Goal: Information Seeking & Learning: Learn about a topic

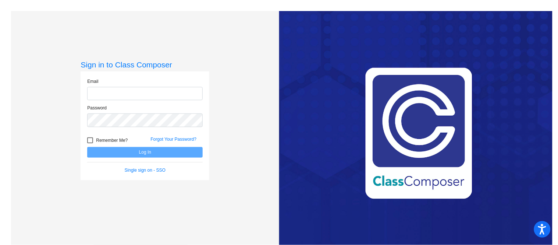
type input "[EMAIL_ADDRESS][PERSON_NAME][DOMAIN_NAME]"
click at [89, 139] on div at bounding box center [90, 140] width 6 height 6
click at [90, 143] on input "Remember Me?" at bounding box center [90, 143] width 0 height 0
checkbox input "true"
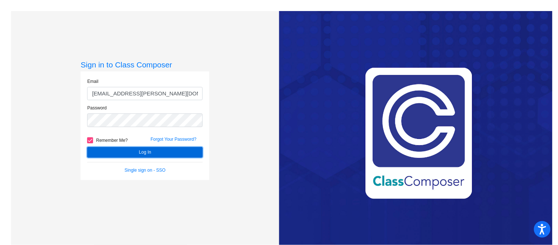
click at [138, 149] on button "Log In" at bounding box center [145, 152] width 116 height 11
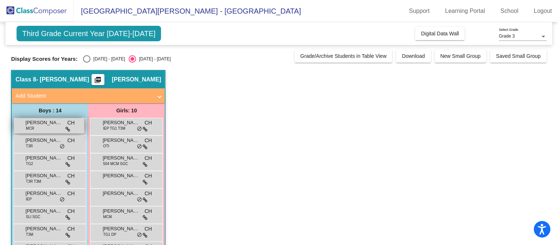
click at [50, 127] on div "[PERSON_NAME] MCR CH lock do_not_disturb_alt" at bounding box center [49, 125] width 70 height 15
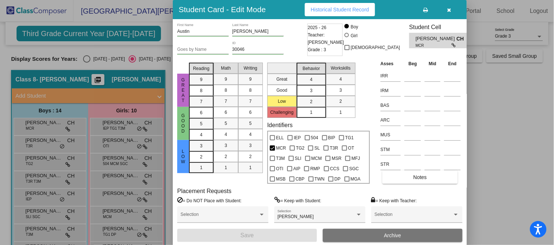
click at [448, 12] on icon "button" at bounding box center [450, 9] width 4 height 5
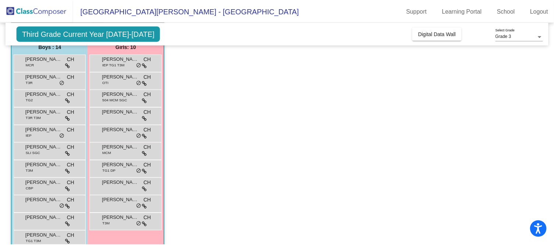
scroll to position [65, 0]
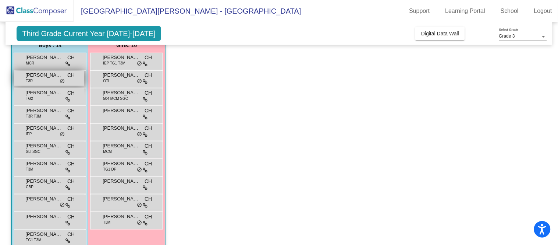
click at [35, 79] on div "[PERSON_NAME] T3R CH lock do_not_disturb_alt" at bounding box center [49, 78] width 70 height 15
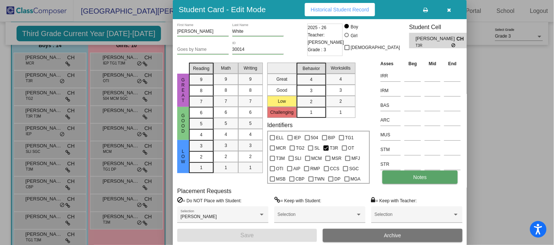
click at [429, 171] on button "Notes" at bounding box center [420, 176] width 75 height 13
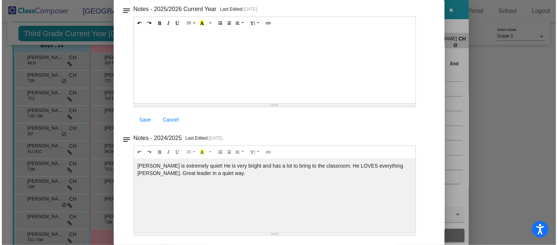
scroll to position [0, 0]
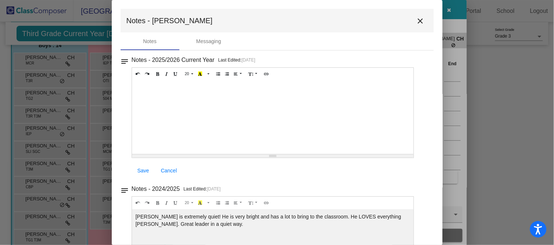
click at [419, 23] on mat-icon "close" at bounding box center [420, 21] width 9 height 9
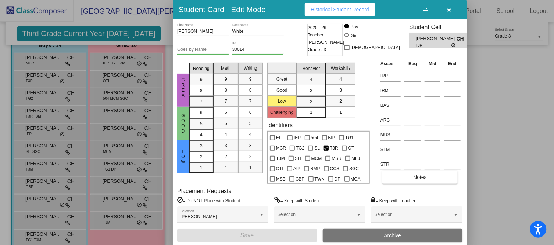
click at [451, 13] on button "button" at bounding box center [450, 9] width 24 height 13
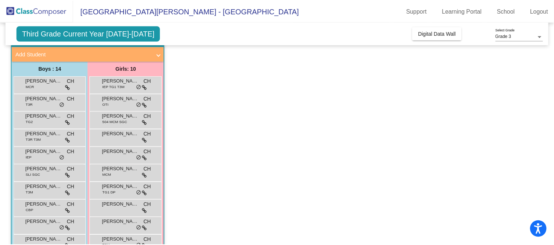
scroll to position [43, 0]
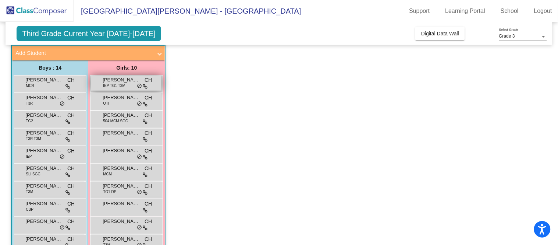
click at [126, 79] on span "[PERSON_NAME]" at bounding box center [121, 79] width 37 height 7
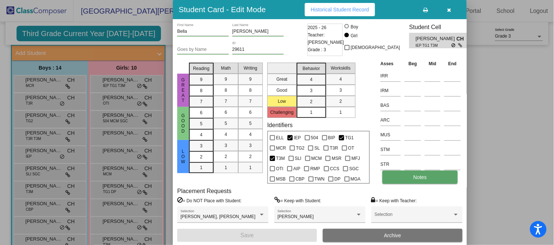
click at [432, 174] on button "Notes" at bounding box center [420, 176] width 75 height 13
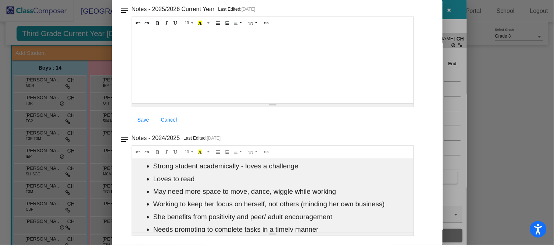
scroll to position [0, 0]
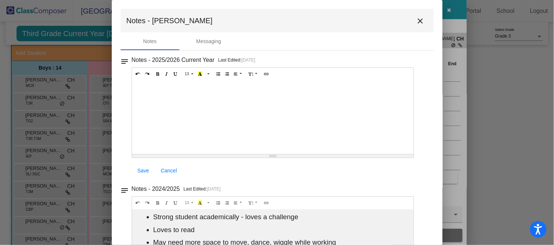
click at [416, 25] on mat-icon "close" at bounding box center [420, 21] width 9 height 9
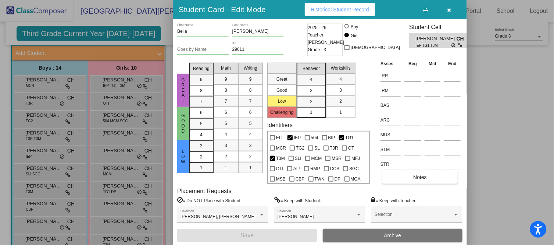
click at [451, 11] on icon "button" at bounding box center [450, 9] width 4 height 5
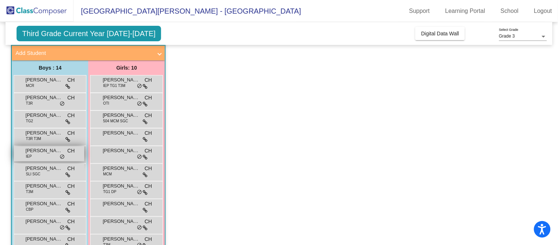
click at [43, 149] on span "[PERSON_NAME]" at bounding box center [43, 150] width 37 height 7
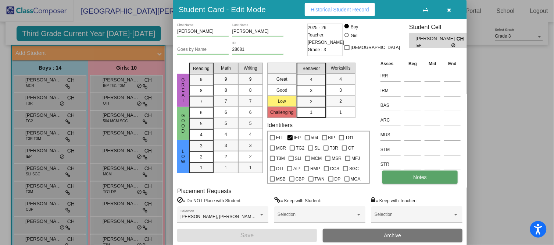
click at [415, 174] on span "Notes" at bounding box center [420, 177] width 14 height 6
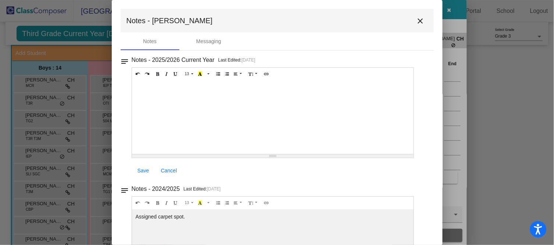
click at [417, 21] on mat-icon "close" at bounding box center [420, 21] width 9 height 9
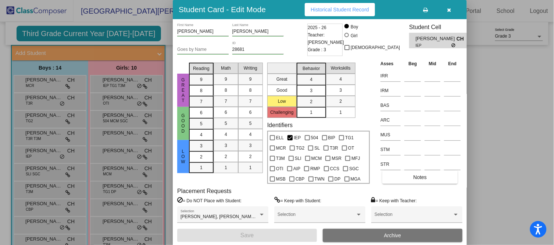
click at [448, 11] on icon "button" at bounding box center [450, 9] width 4 height 5
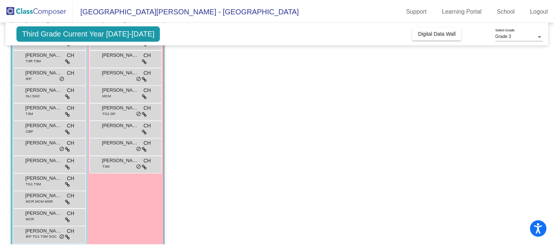
scroll to position [131, 0]
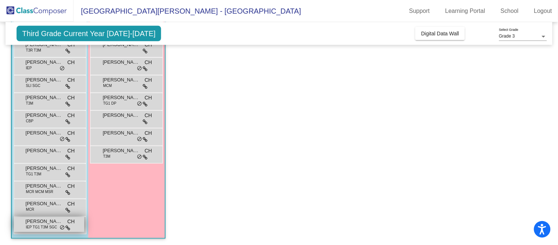
click at [30, 227] on span "IEP TG1 T3M SGC" at bounding box center [41, 227] width 31 height 6
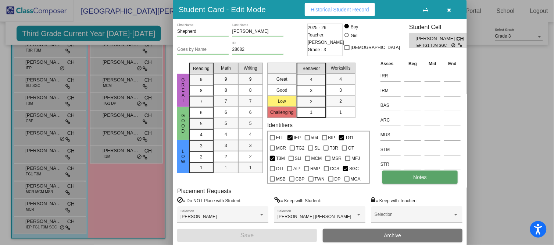
click at [412, 174] on button "Notes" at bounding box center [420, 176] width 75 height 13
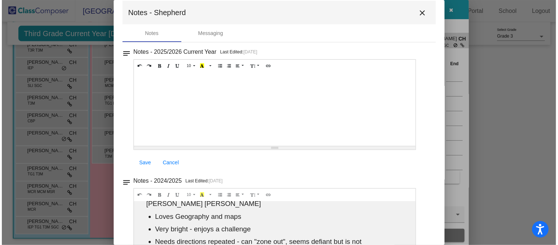
scroll to position [0, 0]
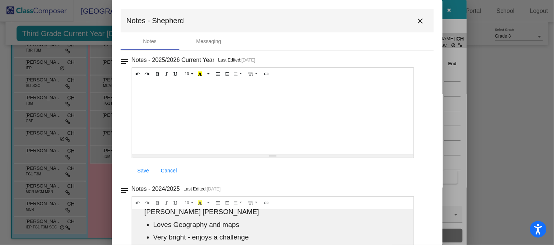
click at [418, 21] on mat-icon "close" at bounding box center [420, 21] width 9 height 9
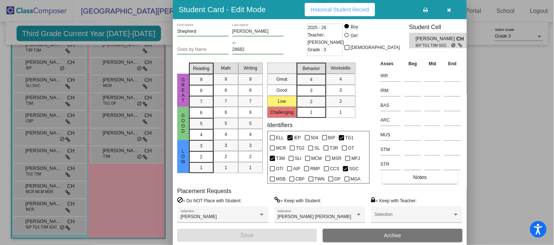
click at [454, 10] on button "button" at bounding box center [450, 9] width 24 height 13
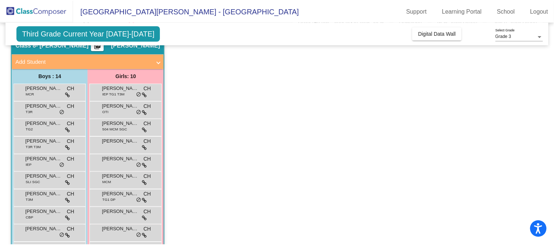
scroll to position [33, 0]
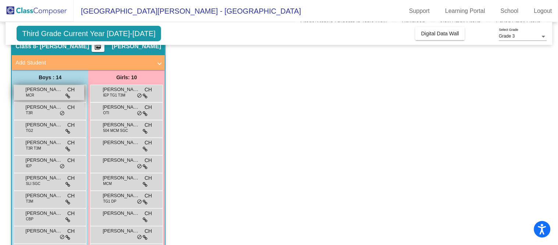
click at [36, 95] on div "[PERSON_NAME] MCR CH lock do_not_disturb_alt" at bounding box center [49, 92] width 70 height 15
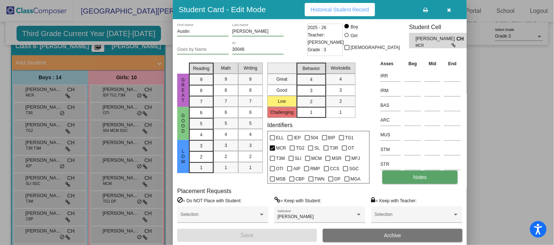
click at [411, 178] on button "Notes" at bounding box center [420, 176] width 75 height 13
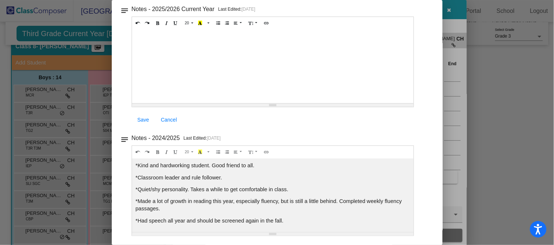
scroll to position [0, 0]
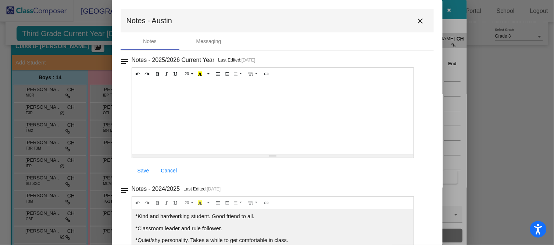
click at [416, 22] on mat-icon "close" at bounding box center [420, 21] width 9 height 9
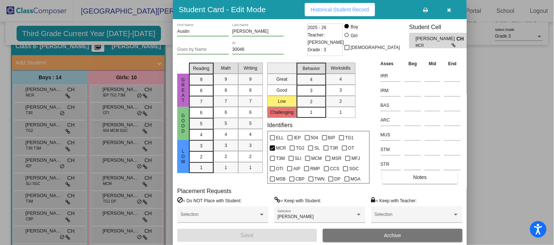
click at [453, 10] on button "button" at bounding box center [450, 9] width 24 height 13
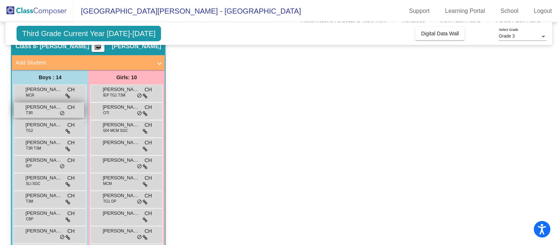
click at [34, 113] on div "[PERSON_NAME] T3R CH lock do_not_disturb_alt" at bounding box center [49, 110] width 70 height 15
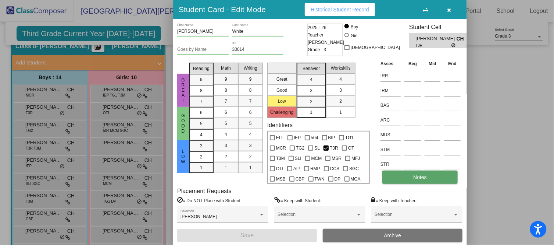
click at [407, 180] on button "Notes" at bounding box center [420, 176] width 75 height 13
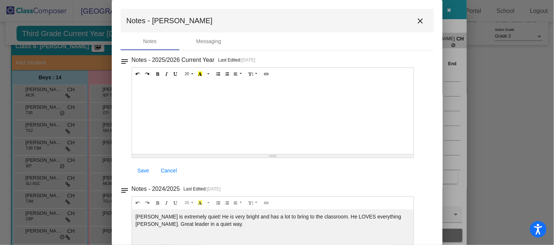
click at [417, 20] on mat-icon "close" at bounding box center [420, 21] width 9 height 9
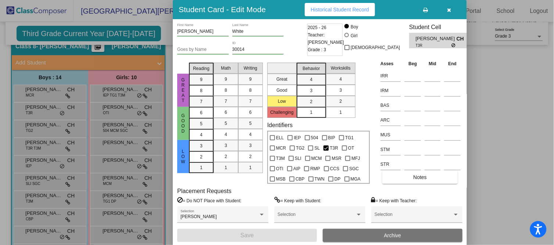
click at [450, 12] on icon "button" at bounding box center [450, 9] width 4 height 5
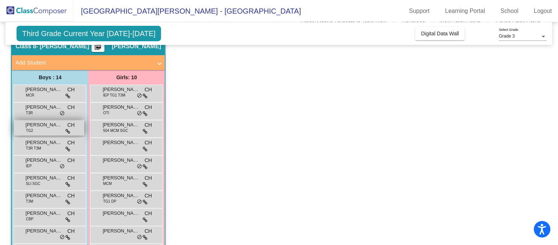
click at [46, 132] on div "[PERSON_NAME] TG2 CH lock do_not_disturb_alt" at bounding box center [49, 127] width 70 height 15
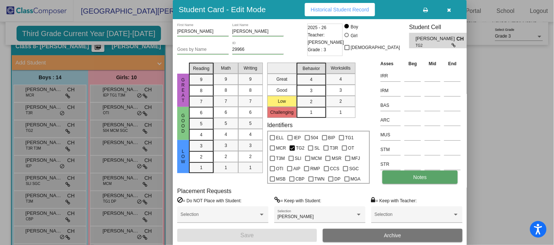
click at [420, 175] on span "Notes" at bounding box center [420, 177] width 14 height 6
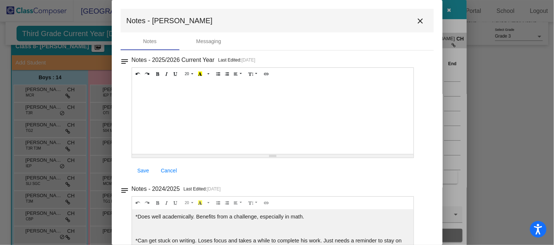
click at [416, 17] on mat-icon "close" at bounding box center [420, 21] width 9 height 9
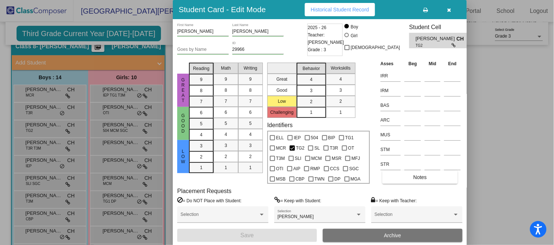
click at [454, 8] on button "button" at bounding box center [450, 9] width 24 height 13
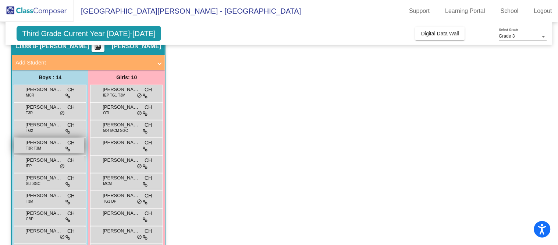
click at [45, 150] on div "[PERSON_NAME] [PERSON_NAME] T3R T3M CH lock do_not_disturb_alt" at bounding box center [49, 145] width 70 height 15
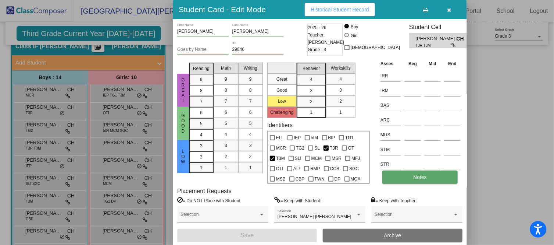
click at [406, 177] on button "Notes" at bounding box center [420, 176] width 75 height 13
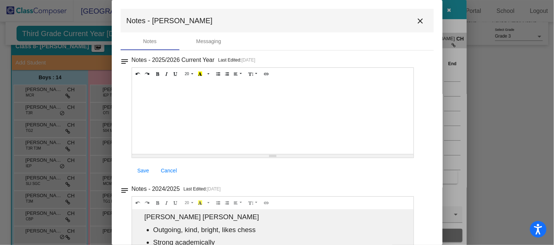
click at [416, 22] on mat-icon "close" at bounding box center [420, 21] width 9 height 9
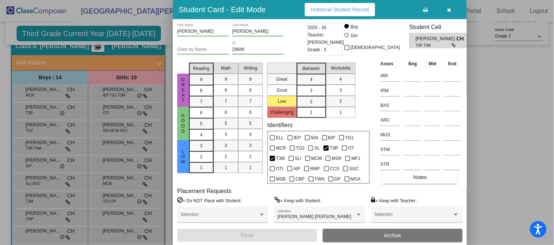
click at [451, 9] on button "button" at bounding box center [450, 9] width 24 height 13
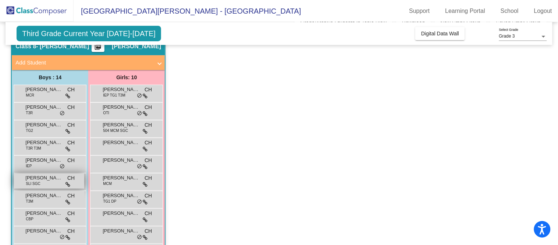
click at [40, 182] on div "[PERSON_NAME] SLI SGC CH lock do_not_disturb_alt" at bounding box center [49, 180] width 70 height 15
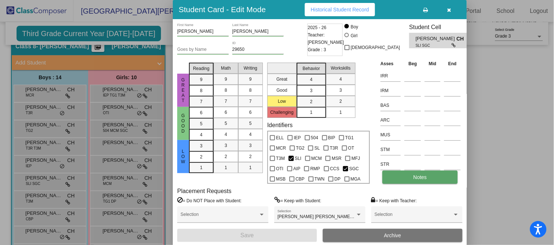
click at [431, 177] on button "Notes" at bounding box center [420, 176] width 75 height 13
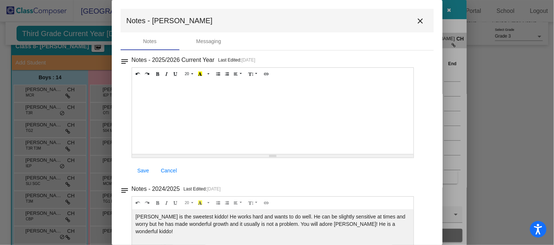
click at [419, 19] on mat-icon "close" at bounding box center [420, 21] width 9 height 9
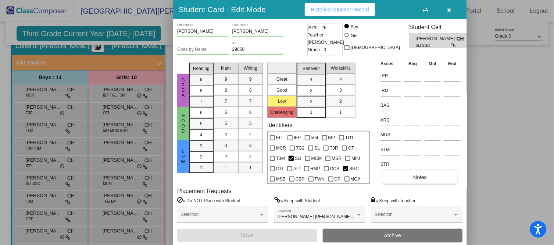
click at [447, 11] on button "button" at bounding box center [450, 9] width 24 height 13
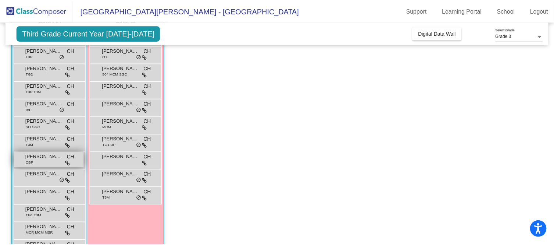
scroll to position [90, 0]
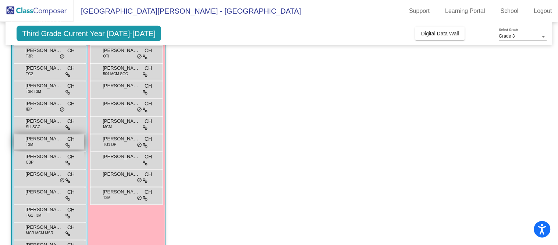
click at [47, 143] on div "[PERSON_NAME] T3M CH lock do_not_disturb_alt" at bounding box center [49, 141] width 70 height 15
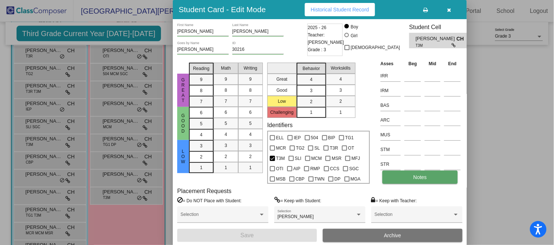
click at [415, 179] on button "Notes" at bounding box center [420, 176] width 75 height 13
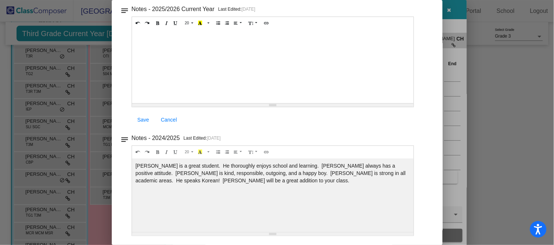
scroll to position [0, 0]
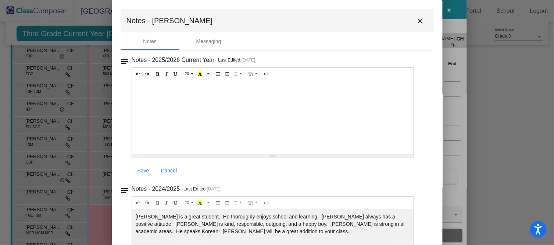
click at [419, 21] on mat-icon "close" at bounding box center [420, 21] width 9 height 9
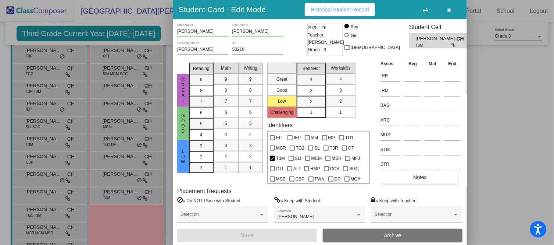
click at [454, 8] on button "button" at bounding box center [450, 9] width 24 height 13
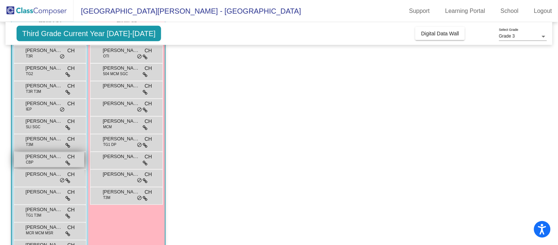
click at [45, 161] on div "[PERSON_NAME] CBP CH lock do_not_disturb_alt" at bounding box center [49, 159] width 70 height 15
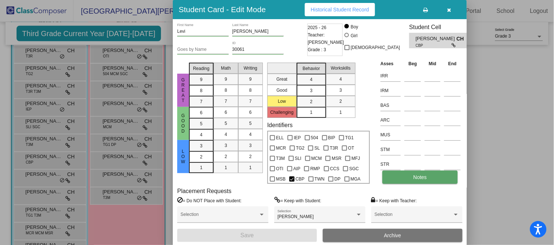
click at [415, 175] on span "Notes" at bounding box center [420, 177] width 14 height 6
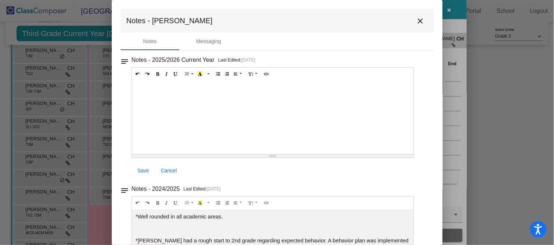
click at [417, 20] on mat-icon "close" at bounding box center [420, 21] width 9 height 9
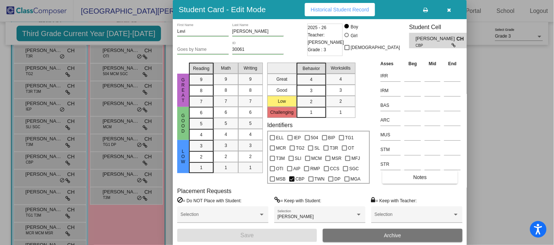
click at [448, 13] on button "button" at bounding box center [450, 9] width 24 height 13
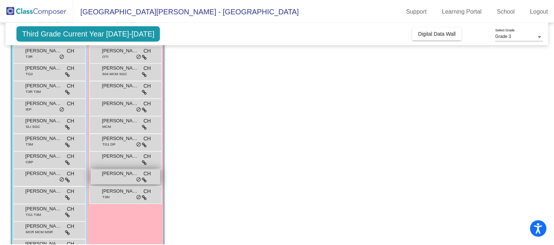
scroll to position [131, 0]
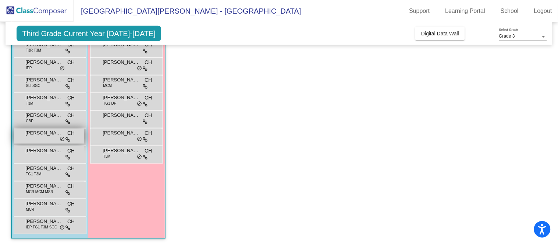
click at [32, 136] on div "[PERSON_NAME] [PERSON_NAME] lock do_not_disturb_alt" at bounding box center [49, 135] width 70 height 15
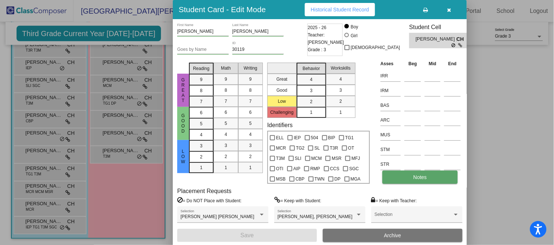
click at [420, 178] on span "Notes" at bounding box center [420, 177] width 14 height 6
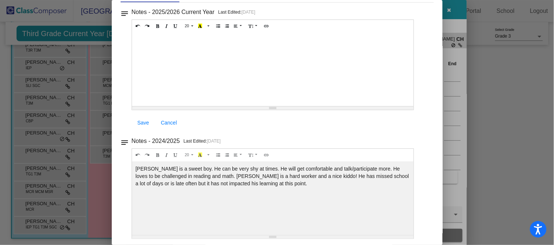
scroll to position [0, 0]
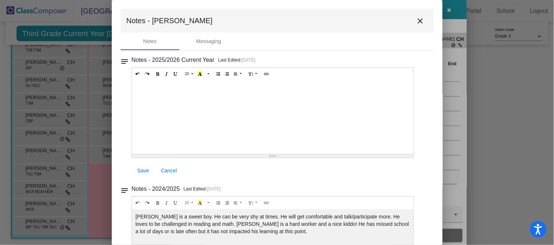
click at [419, 22] on mat-icon "close" at bounding box center [420, 21] width 9 height 9
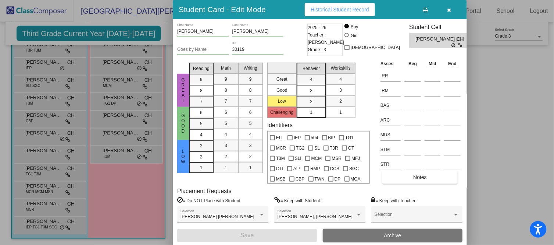
click at [451, 12] on button "button" at bounding box center [450, 9] width 24 height 13
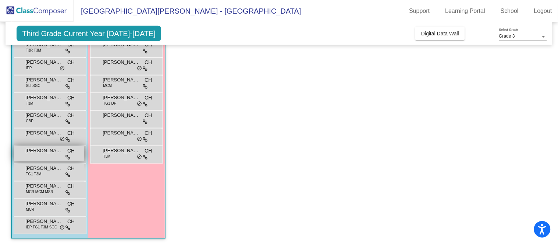
click at [57, 154] on div "[PERSON_NAME] CH lock do_not_disturb_alt" at bounding box center [49, 153] width 70 height 15
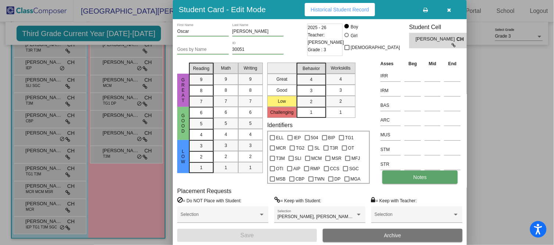
click at [425, 177] on span "Notes" at bounding box center [420, 177] width 14 height 6
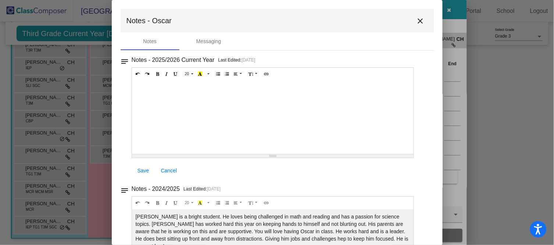
click at [419, 22] on mat-icon "close" at bounding box center [420, 21] width 9 height 9
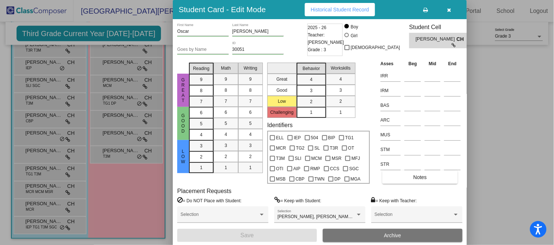
click at [448, 13] on button "button" at bounding box center [450, 9] width 24 height 13
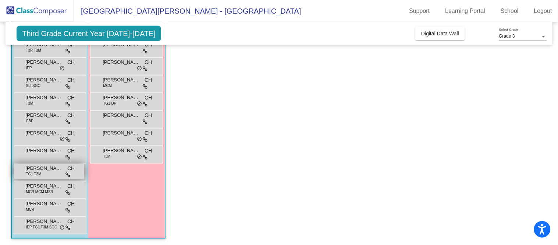
click at [42, 172] on div "[PERSON_NAME] TG1 T3M CH lock do_not_disturb_alt" at bounding box center [49, 171] width 70 height 15
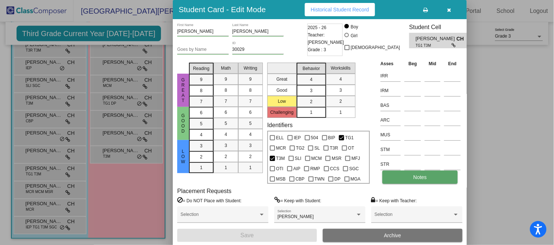
click at [430, 177] on button "Notes" at bounding box center [420, 176] width 75 height 13
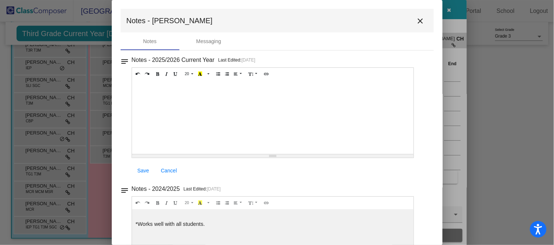
click at [416, 22] on mat-icon "close" at bounding box center [420, 21] width 9 height 9
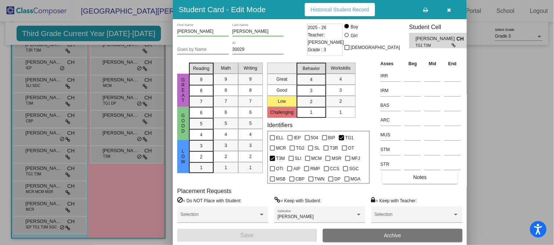
click at [451, 10] on button "button" at bounding box center [450, 9] width 24 height 13
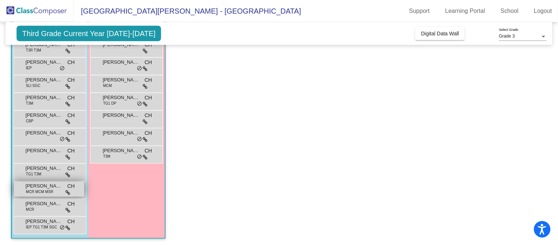
click at [45, 189] on span "MCR MCM MSR" at bounding box center [39, 192] width 27 height 6
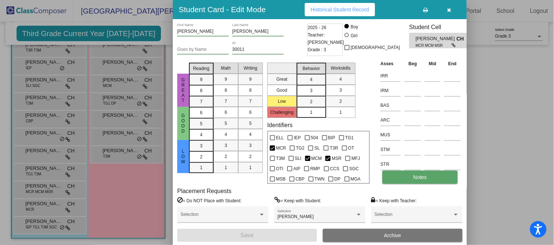
click at [422, 177] on span "Notes" at bounding box center [420, 177] width 14 height 6
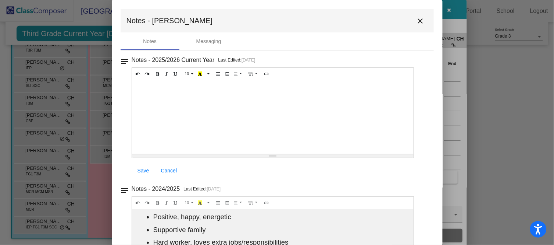
click at [419, 19] on mat-icon "close" at bounding box center [420, 21] width 9 height 9
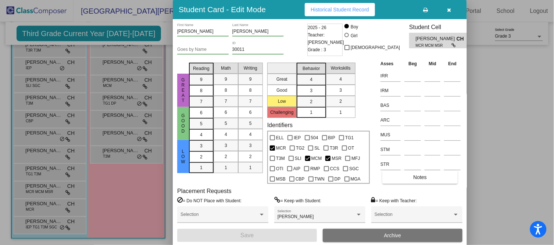
click at [452, 8] on button "button" at bounding box center [450, 9] width 24 height 13
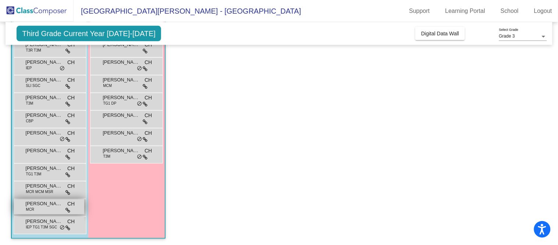
click at [50, 206] on span "[PERSON_NAME]" at bounding box center [43, 203] width 37 height 7
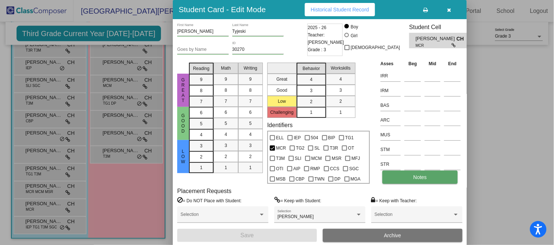
click at [414, 175] on span "Notes" at bounding box center [420, 177] width 14 height 6
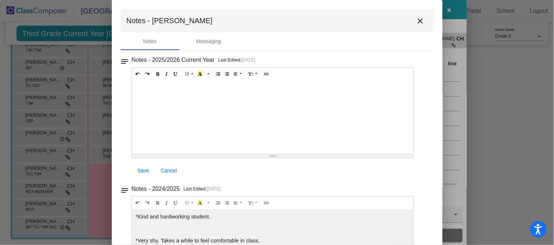
click at [418, 25] on mat-icon "close" at bounding box center [420, 21] width 9 height 9
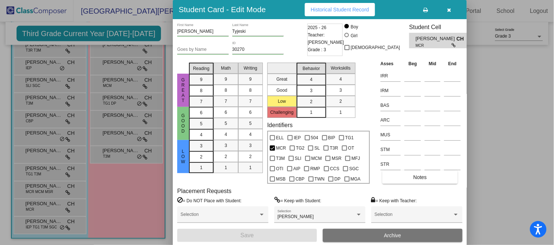
click at [447, 13] on button "button" at bounding box center [450, 9] width 24 height 13
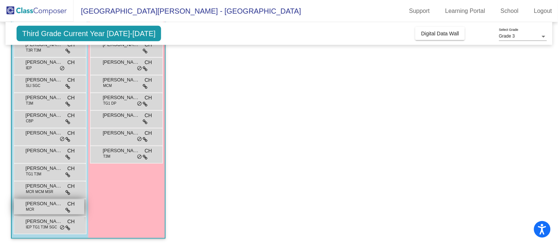
click at [47, 203] on span "[PERSON_NAME]" at bounding box center [43, 203] width 37 height 7
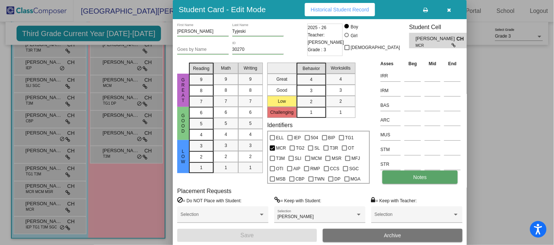
click at [433, 178] on button "Notes" at bounding box center [420, 176] width 75 height 13
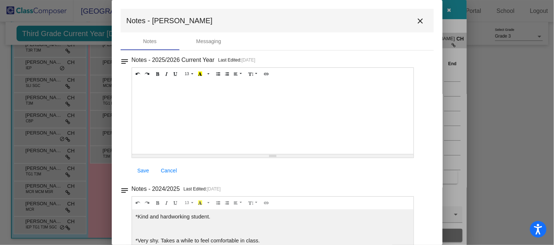
click at [416, 22] on mat-icon "close" at bounding box center [420, 21] width 9 height 9
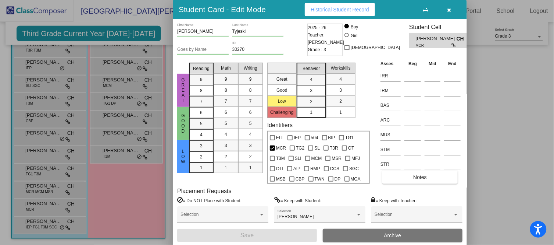
click at [447, 10] on button "button" at bounding box center [450, 9] width 24 height 13
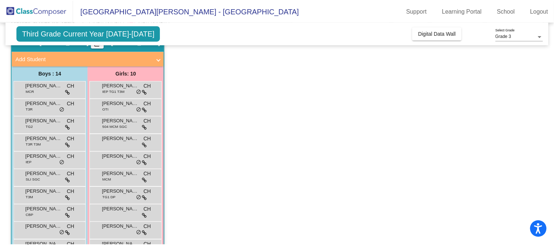
scroll to position [36, 0]
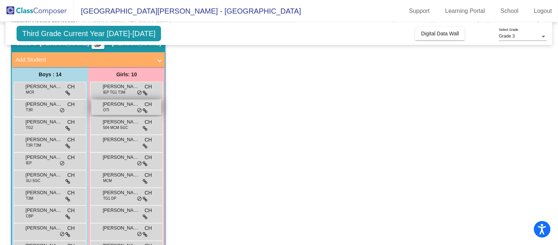
click at [117, 109] on div "[PERSON_NAME] OTI CH lock do_not_disturb_alt" at bounding box center [126, 107] width 70 height 15
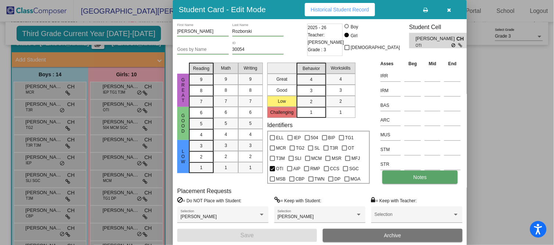
click at [414, 176] on span "Notes" at bounding box center [420, 177] width 14 height 6
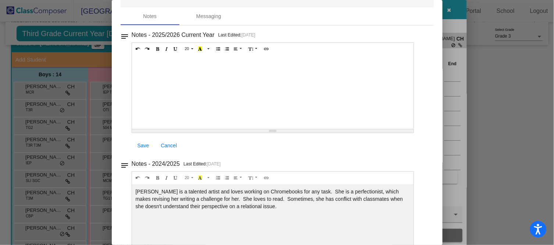
scroll to position [0, 0]
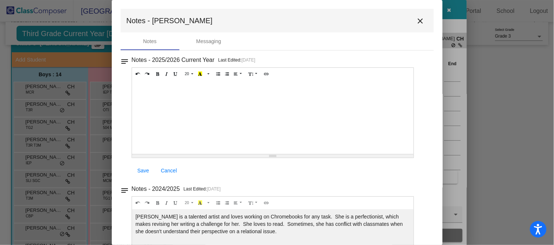
click at [418, 24] on mat-icon "close" at bounding box center [420, 21] width 9 height 9
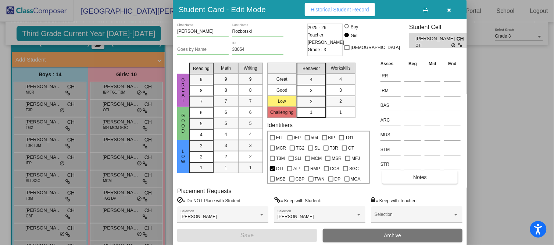
click at [447, 10] on button "button" at bounding box center [450, 9] width 24 height 13
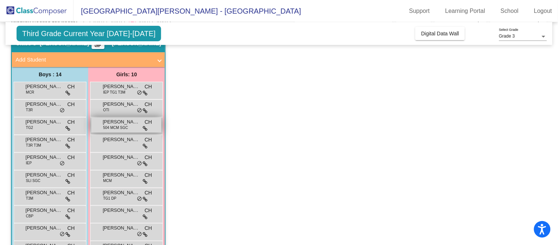
click at [120, 126] on span "504 MCM SGC" at bounding box center [115, 128] width 25 height 6
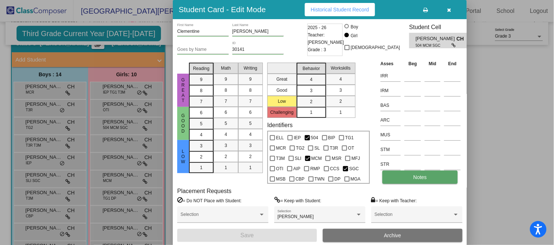
click at [436, 174] on button "Notes" at bounding box center [420, 176] width 75 height 13
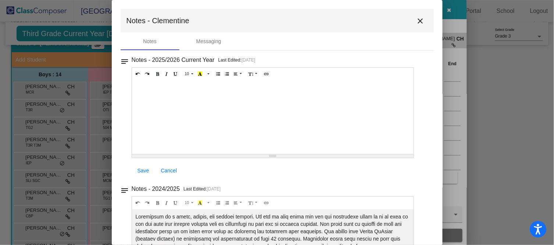
click at [416, 21] on mat-icon "close" at bounding box center [420, 21] width 9 height 9
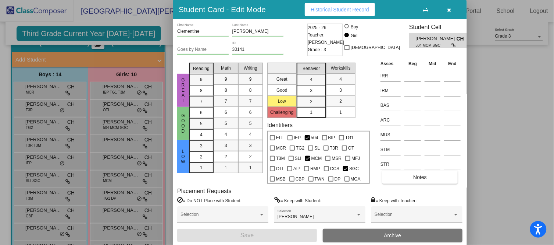
click at [449, 11] on icon "button" at bounding box center [450, 9] width 4 height 5
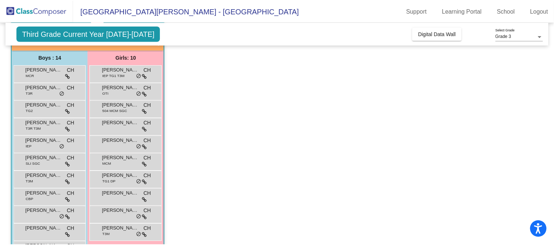
scroll to position [56, 0]
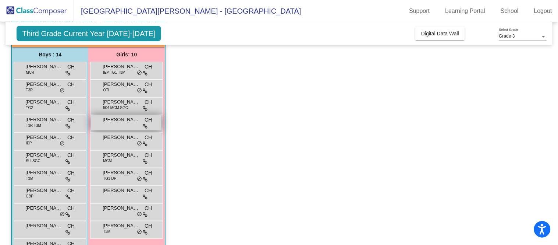
click at [118, 128] on div "[PERSON_NAME] CH lock do_not_disturb_alt" at bounding box center [126, 122] width 70 height 15
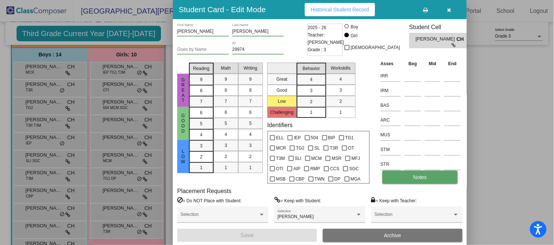
click at [400, 173] on button "Notes" at bounding box center [420, 176] width 75 height 13
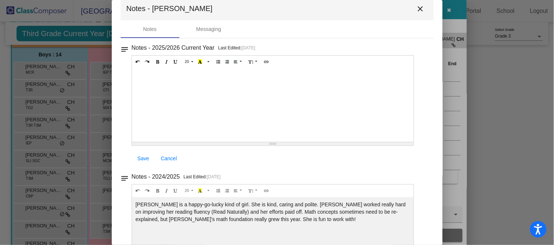
scroll to position [0, 0]
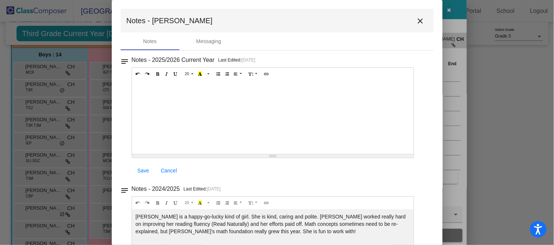
click at [419, 21] on mat-icon "close" at bounding box center [420, 21] width 9 height 9
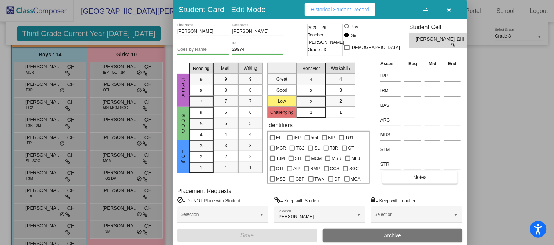
click at [451, 10] on icon "button" at bounding box center [450, 9] width 4 height 5
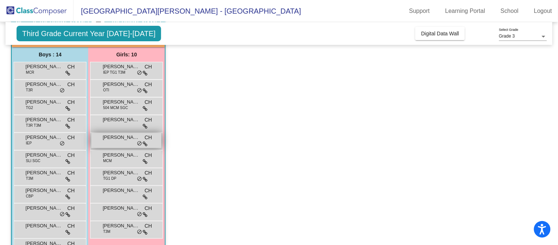
click at [118, 138] on span "[PERSON_NAME]" at bounding box center [121, 137] width 37 height 7
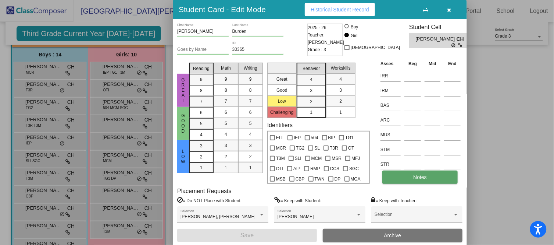
click at [420, 172] on button "Notes" at bounding box center [420, 176] width 75 height 13
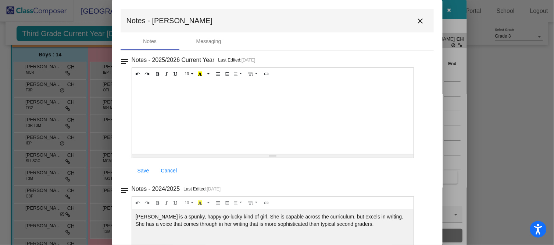
click at [416, 17] on mat-icon "close" at bounding box center [420, 21] width 9 height 9
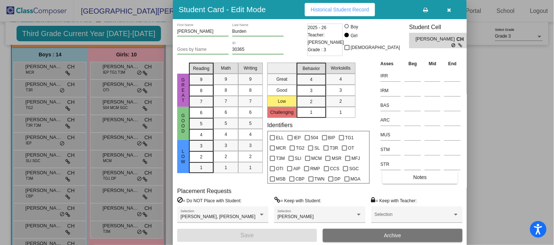
click at [446, 12] on button "button" at bounding box center [450, 9] width 24 height 13
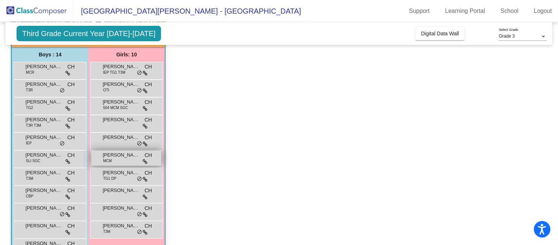
click at [120, 164] on div "[PERSON_NAME] CH lock do_not_disturb_alt" at bounding box center [126, 157] width 70 height 15
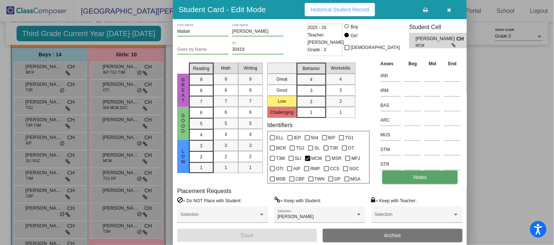
click at [417, 177] on span "Notes" at bounding box center [420, 177] width 14 height 6
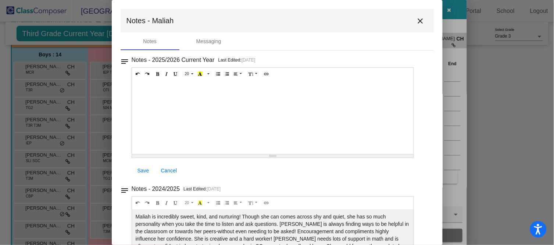
click at [418, 20] on mat-icon "close" at bounding box center [420, 21] width 9 height 9
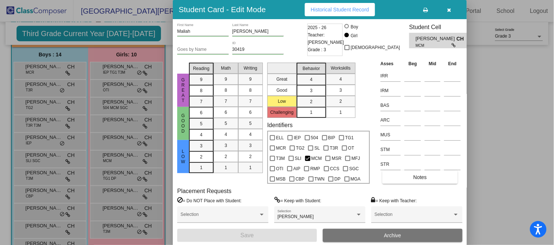
click at [452, 11] on button "button" at bounding box center [450, 9] width 24 height 13
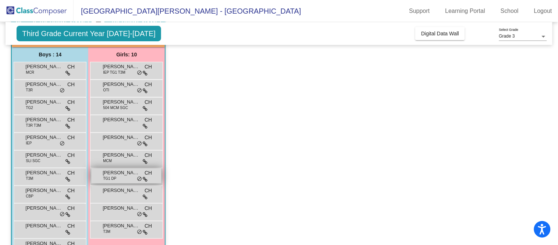
click at [117, 176] on div "[PERSON_NAME] TG1 DP CH lock do_not_disturb_alt" at bounding box center [126, 175] width 70 height 15
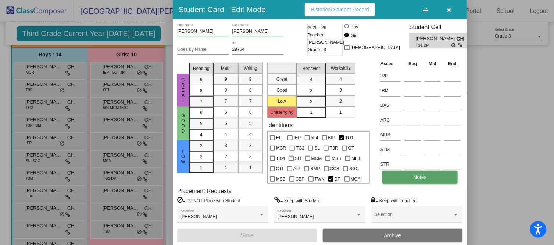
click at [415, 174] on span "Notes" at bounding box center [420, 177] width 14 height 6
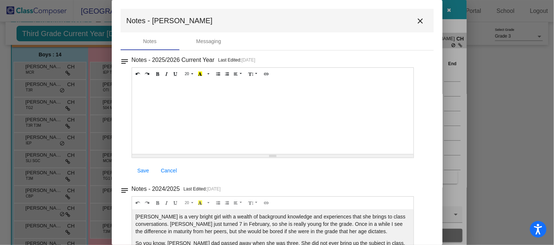
click at [417, 17] on mat-icon "close" at bounding box center [420, 21] width 9 height 9
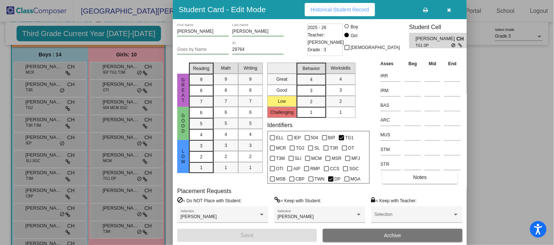
click at [448, 10] on icon "button" at bounding box center [450, 9] width 4 height 5
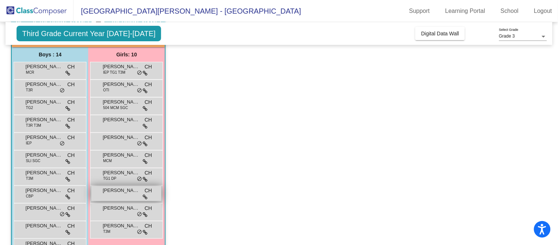
click at [125, 192] on span "[PERSON_NAME]" at bounding box center [121, 190] width 37 height 7
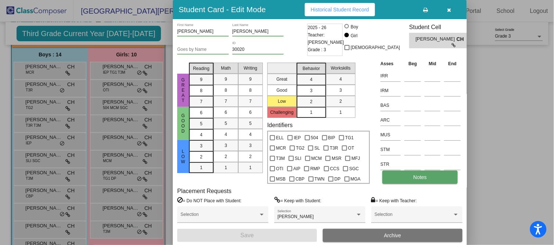
click at [416, 181] on button "Notes" at bounding box center [420, 176] width 75 height 13
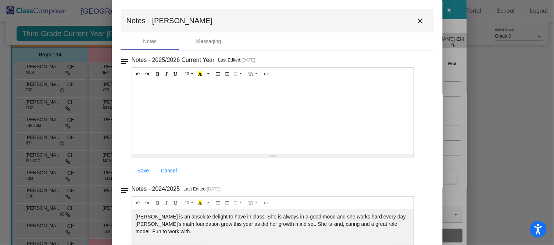
click at [419, 19] on mat-icon "close" at bounding box center [420, 21] width 9 height 9
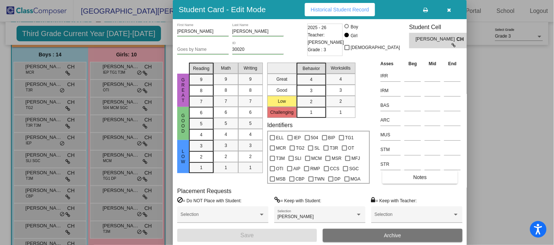
click at [452, 7] on button "button" at bounding box center [450, 9] width 24 height 13
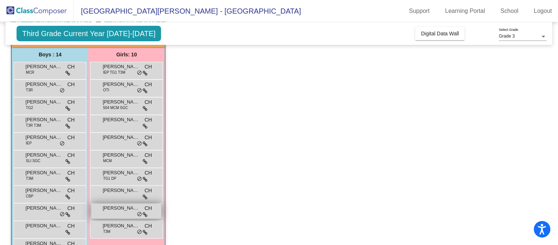
click at [113, 211] on div "[PERSON_NAME] CH lock do_not_disturb_alt" at bounding box center [126, 210] width 70 height 15
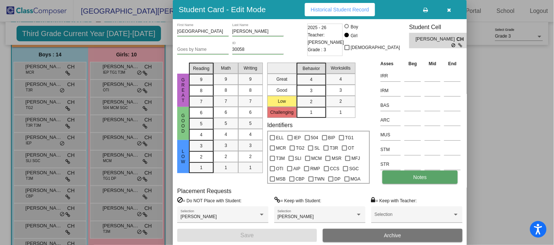
click at [421, 176] on span "Notes" at bounding box center [420, 177] width 14 height 6
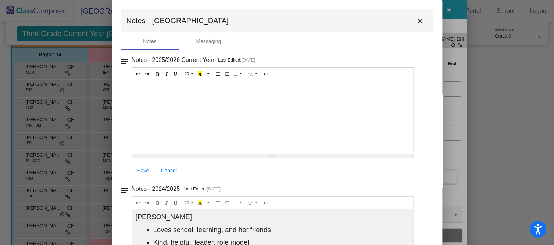
click at [418, 21] on mat-icon "close" at bounding box center [420, 21] width 9 height 9
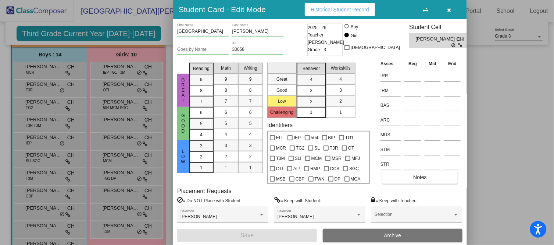
click at [450, 12] on button "button" at bounding box center [450, 9] width 24 height 13
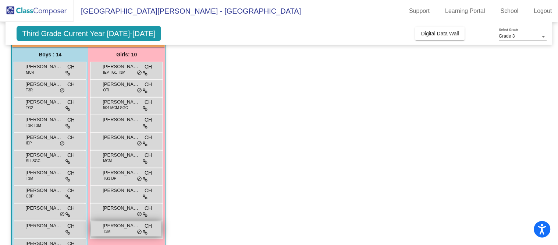
click at [113, 228] on span "[PERSON_NAME]" at bounding box center [121, 225] width 37 height 7
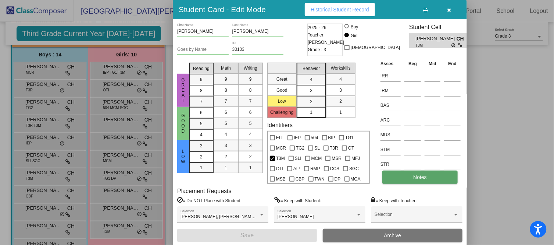
click at [415, 174] on span "Notes" at bounding box center [420, 177] width 14 height 6
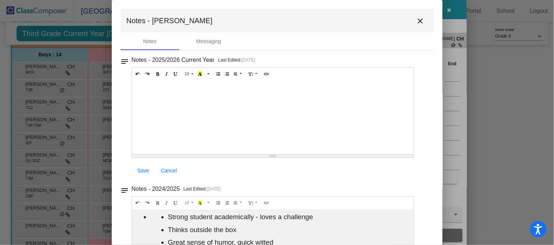
click at [416, 20] on mat-icon "close" at bounding box center [420, 21] width 9 height 9
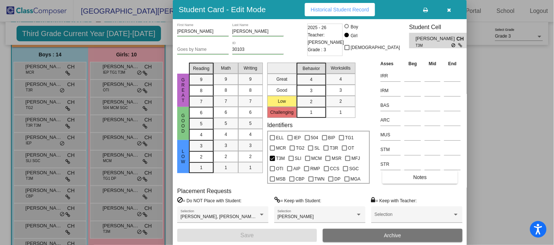
click at [449, 12] on icon "button" at bounding box center [450, 9] width 4 height 5
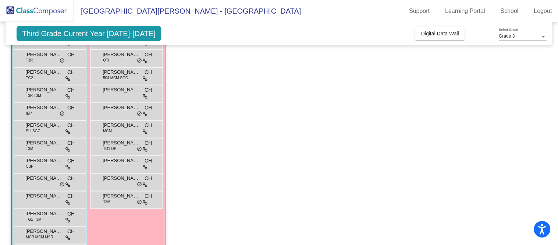
scroll to position [87, 0]
click at [36, 164] on div "[PERSON_NAME] CBP CH lock do_not_disturb_alt" at bounding box center [49, 162] width 70 height 15
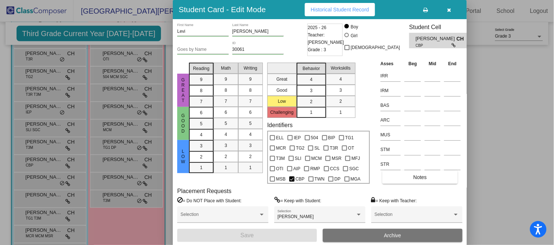
click at [450, 13] on button "button" at bounding box center [450, 9] width 24 height 13
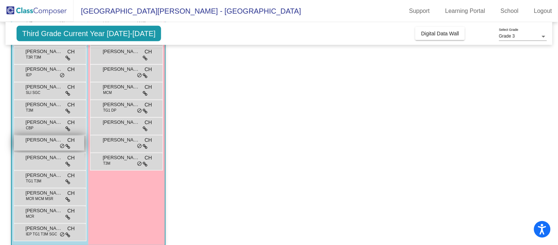
scroll to position [131, 0]
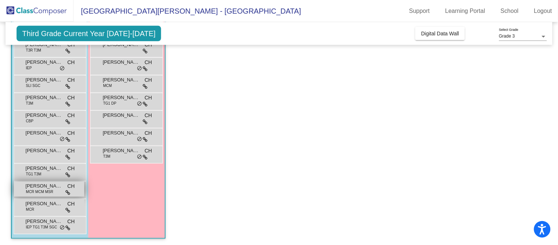
click at [40, 183] on span "[PERSON_NAME]" at bounding box center [43, 185] width 37 height 7
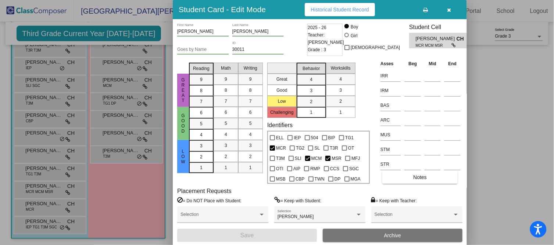
click at [450, 11] on icon "button" at bounding box center [450, 9] width 4 height 5
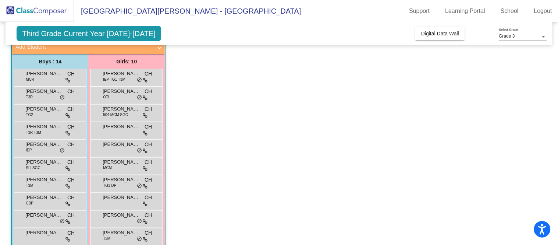
scroll to position [49, 0]
click at [125, 118] on div "[PERSON_NAME] 504 MCM SGC CH lock do_not_disturb_alt" at bounding box center [126, 112] width 70 height 15
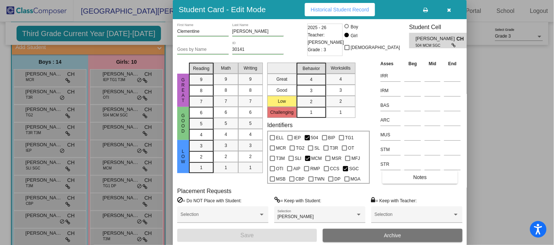
click at [453, 9] on button "button" at bounding box center [450, 9] width 24 height 13
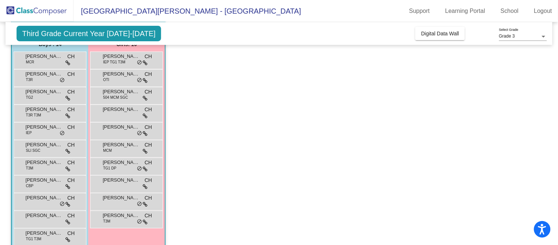
scroll to position [65, 0]
click at [116, 84] on div "[PERSON_NAME] OTI CH lock do_not_disturb_alt" at bounding box center [126, 77] width 70 height 15
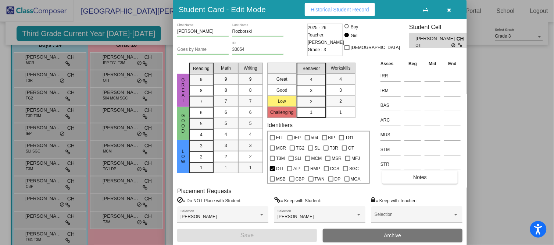
click at [454, 10] on button "button" at bounding box center [450, 9] width 24 height 13
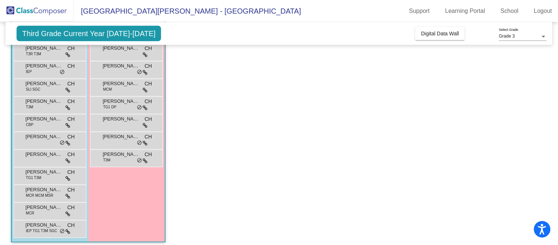
scroll to position [131, 0]
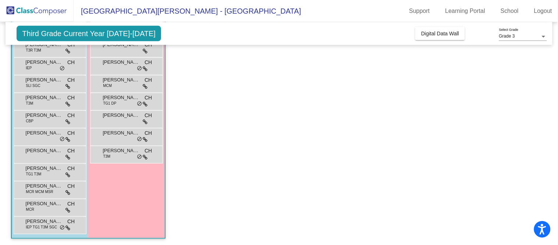
click at [253, 118] on app-classroom "Class 8 - [PERSON_NAME] picture_as_pdf [PERSON_NAME] Add Student First Name Las…" at bounding box center [279, 92] width 536 height 307
click at [40, 171] on div "[PERSON_NAME] TG1 T3M CH lock do_not_disturb_alt" at bounding box center [49, 171] width 70 height 15
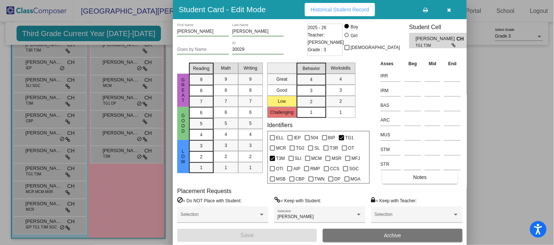
click at [451, 8] on icon "button" at bounding box center [450, 9] width 4 height 5
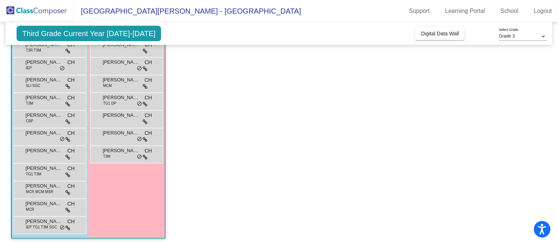
scroll to position [0, 0]
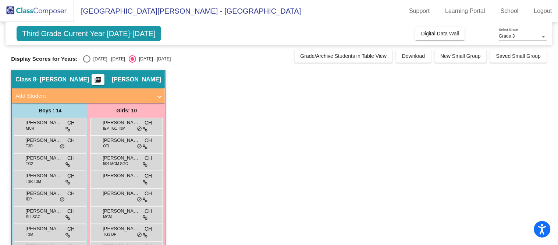
click at [86, 61] on div "Select an option" at bounding box center [86, 58] width 7 height 7
click at [86, 63] on input "[DATE] - [DATE]" at bounding box center [86, 63] width 0 height 0
radio input "true"
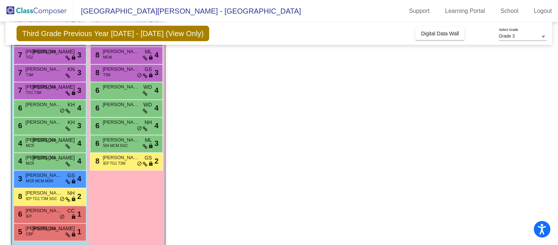
scroll to position [129, 0]
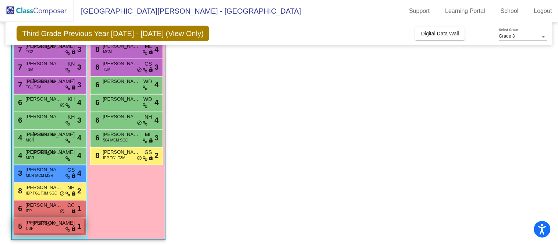
click at [42, 226] on div "5 [PERSON_NAME] CBP JO lock do_not_disturb_alt 1" at bounding box center [49, 225] width 70 height 15
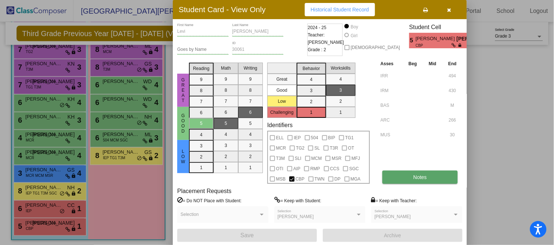
click at [416, 179] on button "Notes" at bounding box center [420, 176] width 75 height 13
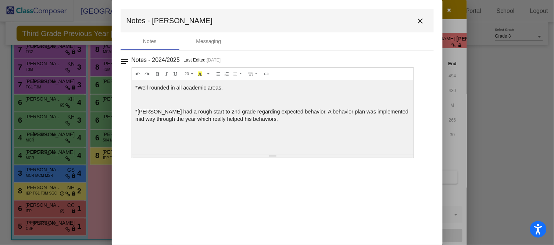
click at [422, 18] on mat-icon "close" at bounding box center [420, 21] width 9 height 9
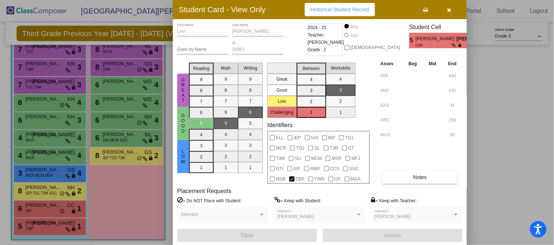
click at [452, 12] on button "button" at bounding box center [450, 9] width 24 height 13
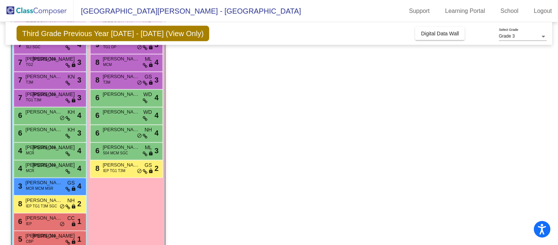
scroll to position [121, 0]
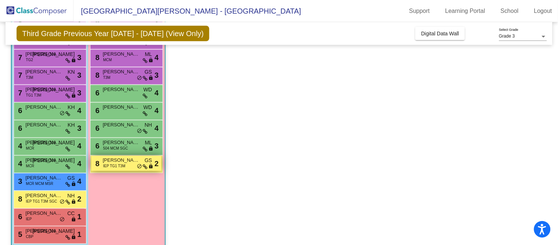
click at [122, 166] on span "IEP TG1 T3M" at bounding box center [114, 166] width 22 height 6
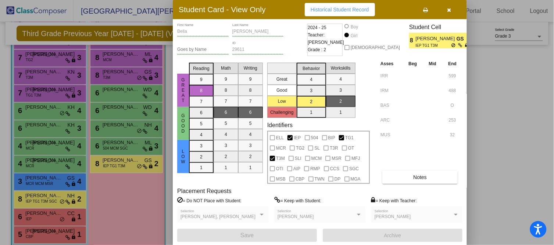
click at [448, 9] on icon "button" at bounding box center [450, 9] width 4 height 5
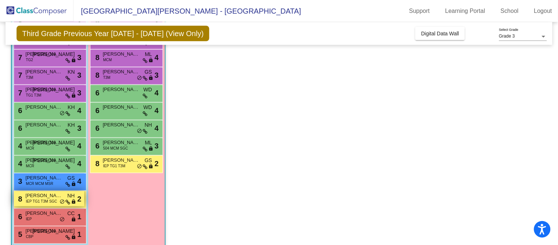
click at [42, 199] on span "IEP TG1 T3M SGC" at bounding box center [41, 201] width 31 height 6
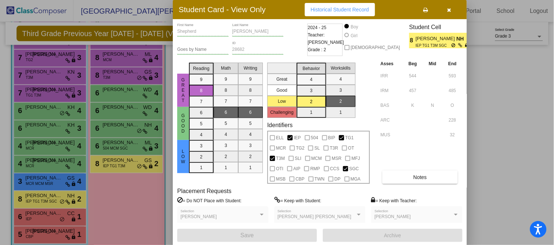
click at [449, 7] on icon "button" at bounding box center [450, 9] width 4 height 5
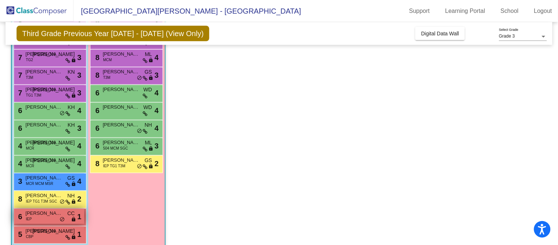
click at [41, 213] on span "[PERSON_NAME]" at bounding box center [43, 212] width 37 height 7
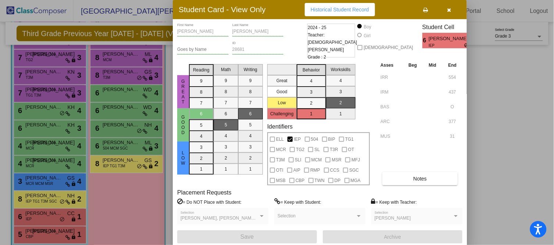
click at [450, 11] on icon "button" at bounding box center [450, 9] width 4 height 5
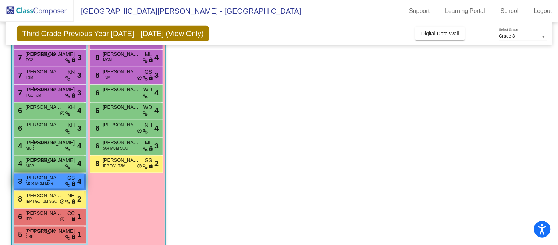
click at [41, 181] on span "MCR MCM MSR" at bounding box center [39, 184] width 27 height 6
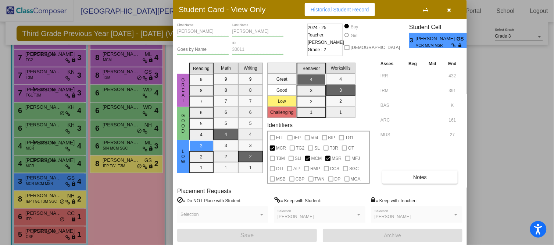
click at [450, 10] on icon "button" at bounding box center [450, 9] width 4 height 5
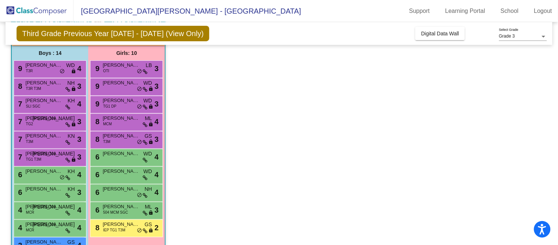
scroll to position [56, 0]
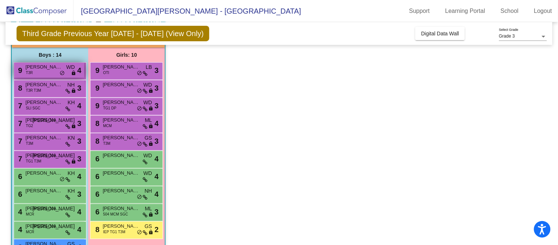
click at [41, 67] on span "[PERSON_NAME]" at bounding box center [43, 66] width 37 height 7
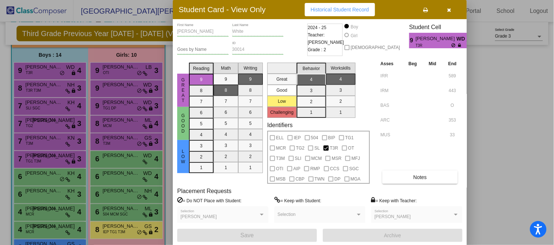
click at [447, 12] on button "button" at bounding box center [450, 9] width 24 height 13
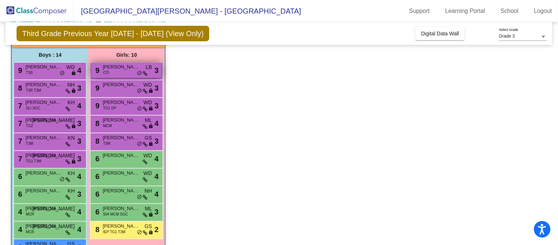
click at [134, 75] on div "9 [PERSON_NAME] OTI LB lock do_not_disturb_alt 3" at bounding box center [126, 70] width 70 height 15
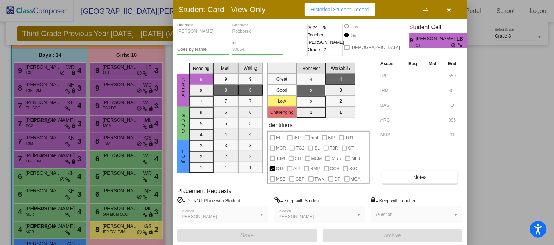
click at [450, 11] on icon "button" at bounding box center [450, 9] width 4 height 5
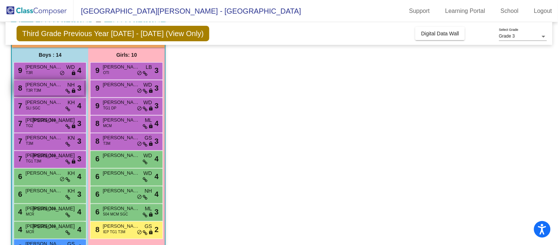
click at [61, 88] on span "[PERSON_NAME] [PERSON_NAME]" at bounding box center [43, 84] width 37 height 7
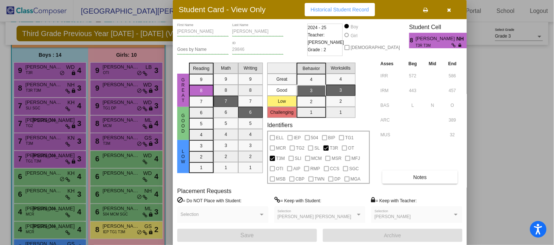
click at [450, 10] on icon "button" at bounding box center [450, 9] width 4 height 5
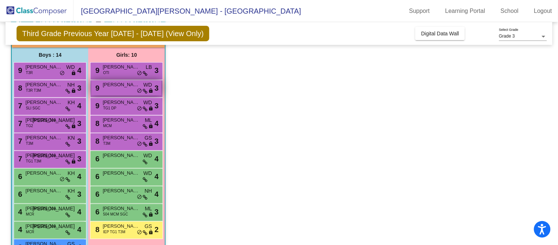
click at [113, 95] on div "9 [PERSON_NAME] WD lock do_not_disturb_alt 3" at bounding box center [126, 87] width 70 height 15
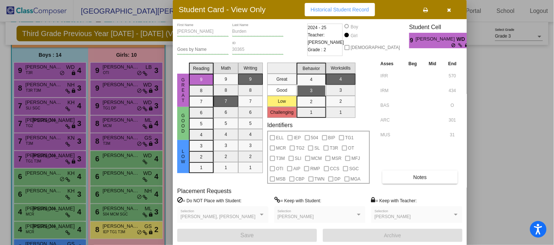
click at [450, 8] on icon "button" at bounding box center [450, 9] width 4 height 5
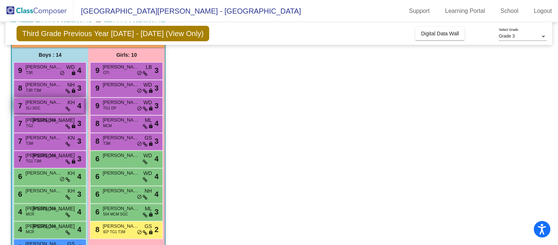
click at [54, 104] on span "[PERSON_NAME]" at bounding box center [43, 102] width 37 height 7
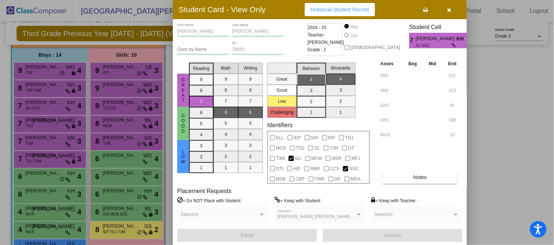
click at [449, 11] on icon "button" at bounding box center [450, 9] width 4 height 5
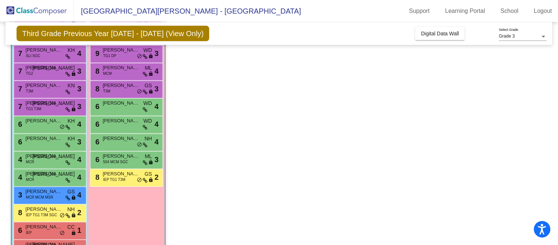
scroll to position [109, 0]
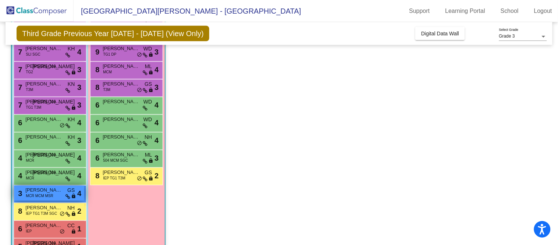
click at [45, 196] on span "MCR MCM MSR" at bounding box center [39, 196] width 27 height 6
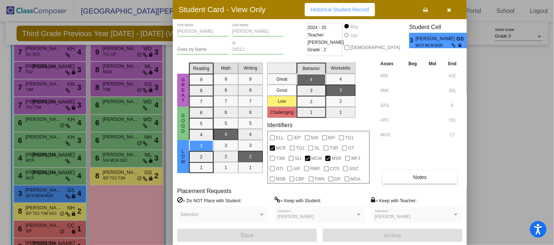
click at [451, 13] on button "button" at bounding box center [450, 9] width 24 height 13
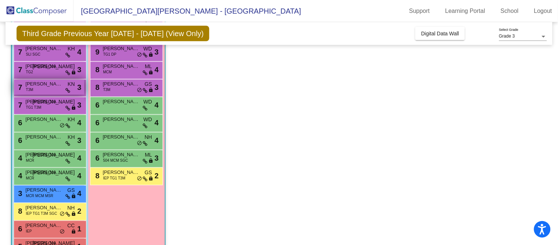
click at [49, 87] on div "7 [PERSON_NAME] T3M KN lock do_not_disturb_alt 3" at bounding box center [49, 86] width 70 height 15
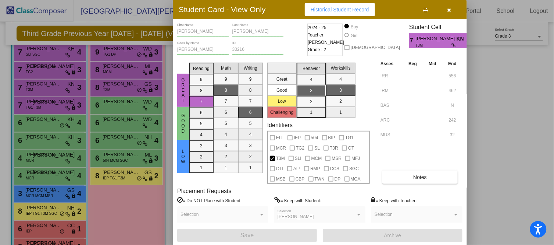
click at [452, 11] on button "button" at bounding box center [450, 9] width 24 height 13
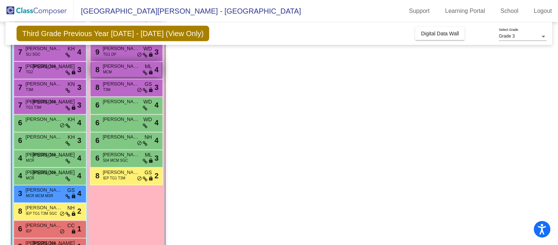
click at [119, 71] on div "8 [PERSON_NAME] ML lock do_not_disturb_alt 4" at bounding box center [126, 69] width 70 height 15
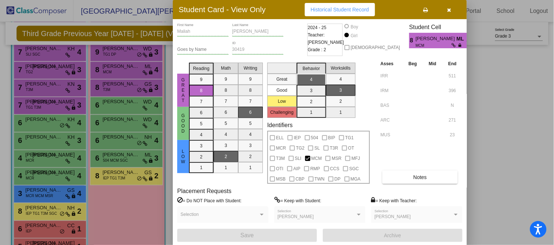
click at [451, 10] on icon "button" at bounding box center [450, 9] width 4 height 5
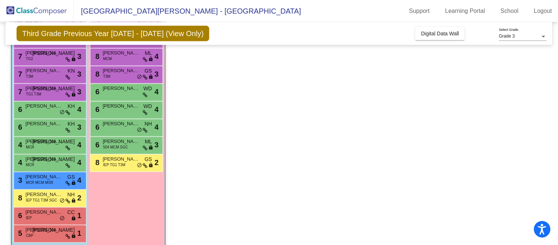
scroll to position [131, 0]
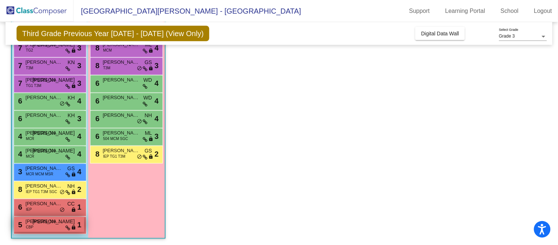
click at [43, 222] on span "[PERSON_NAME]" at bounding box center [43, 220] width 37 height 7
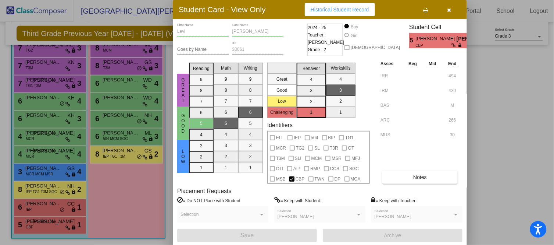
click at [449, 11] on icon "button" at bounding box center [450, 9] width 4 height 5
